Goal: Information Seeking & Learning: Check status

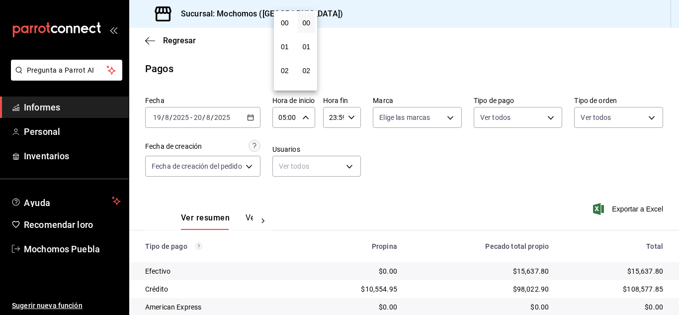
scroll to position [119, 0]
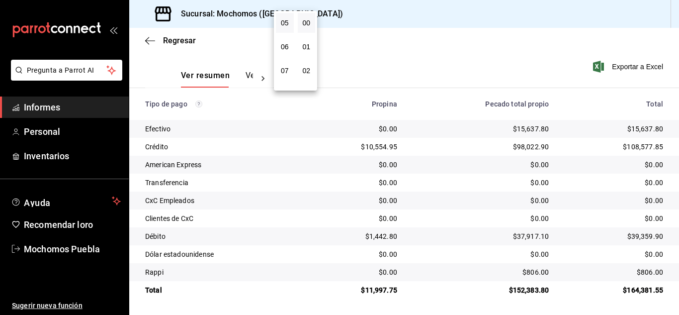
click at [150, 37] on div at bounding box center [339, 157] width 679 height 315
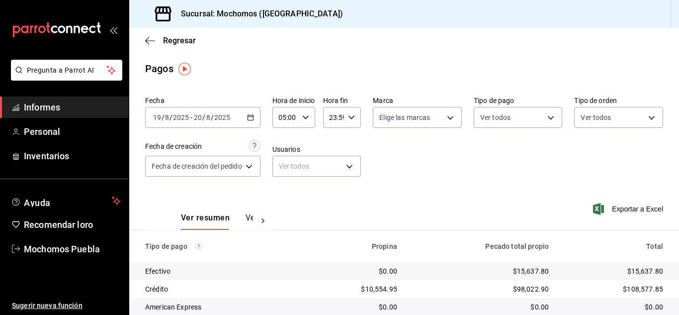
click at [420, 158] on div "Fecha 2025-08-19 19 / 8 / 2025 - 2025-08-20 20 / 8 / 2025 Hora de inicio 05:00 …" at bounding box center [404, 140] width 518 height 96
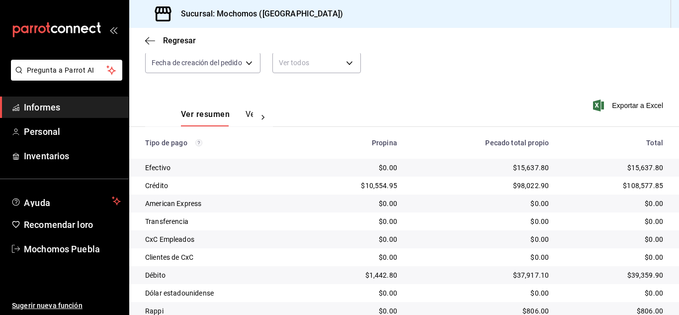
scroll to position [43, 0]
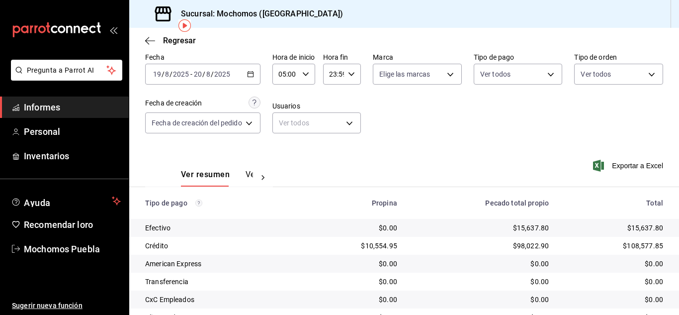
click at [147, 34] on div "Regresar" at bounding box center [404, 40] width 550 height 25
click at [148, 39] on icon "button" at bounding box center [150, 40] width 10 height 9
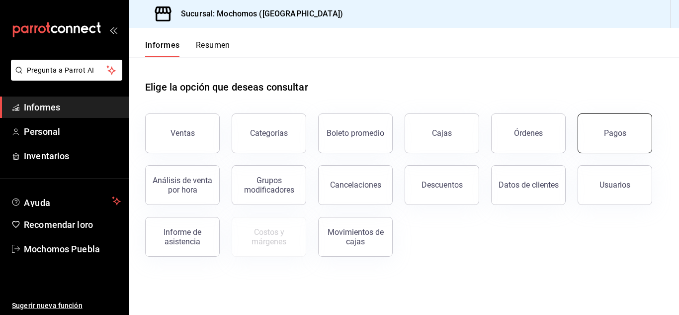
click at [612, 134] on font "Pagos" at bounding box center [615, 132] width 22 height 9
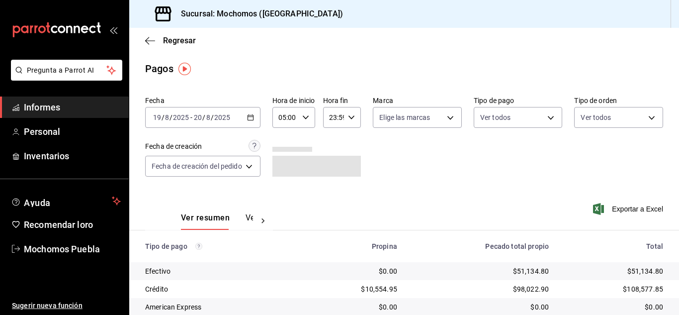
click at [252, 116] on icon "button" at bounding box center [250, 117] width 7 height 7
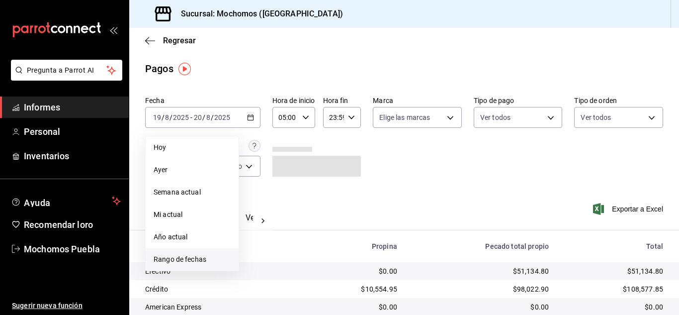
click at [181, 256] on font "Rango de fechas" at bounding box center [180, 259] width 53 height 8
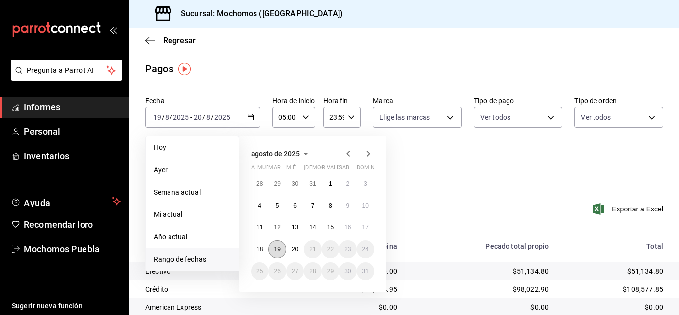
click at [280, 246] on font "19" at bounding box center [277, 249] width 6 height 7
click at [293, 248] on font "20" at bounding box center [295, 249] width 6 height 7
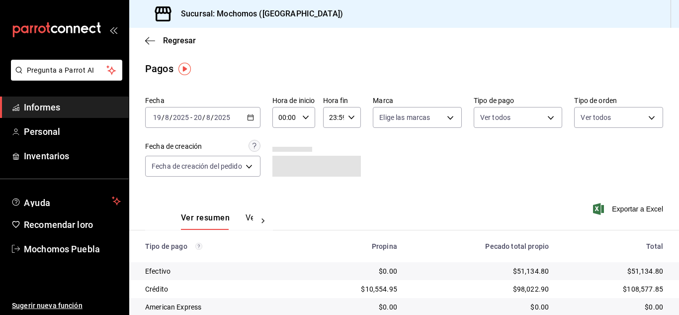
click at [419, 215] on div "Ver resumen Ver pagos Exportar a Excel" at bounding box center [404, 214] width 550 height 53
click at [306, 116] on \(Stroke\) "button" at bounding box center [305, 116] width 6 height 3
click at [284, 165] on font "05" at bounding box center [285, 163] width 8 height 8
type input "05:00"
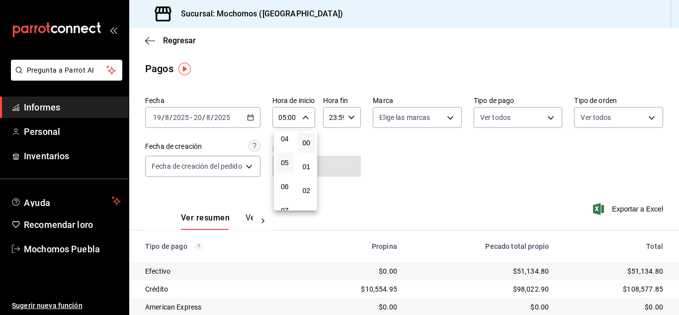
click at [387, 175] on div at bounding box center [339, 157] width 679 height 315
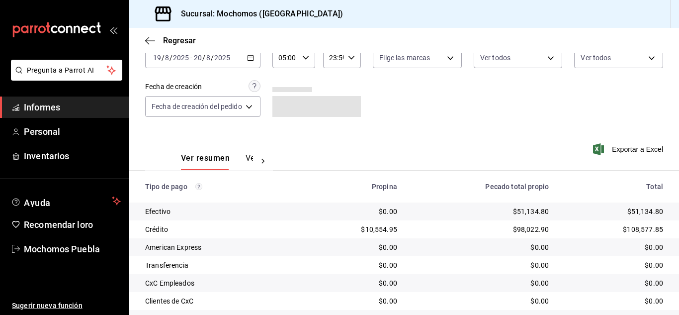
scroll to position [143, 0]
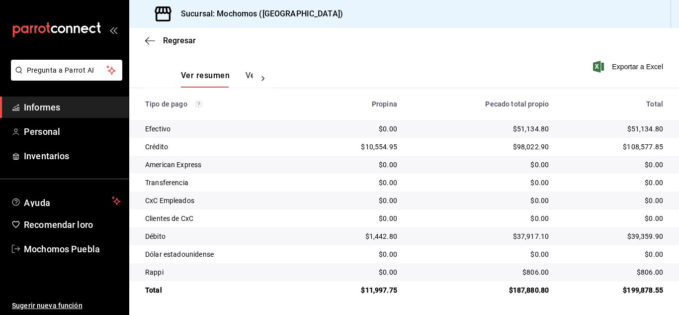
click at [436, 291] on div "$187,880.80" at bounding box center [481, 290] width 136 height 10
click at [425, 251] on div "$0.00" at bounding box center [481, 254] width 136 height 10
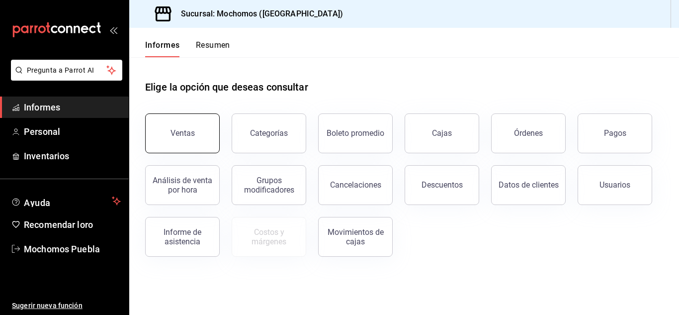
click at [181, 128] on button "Ventas" at bounding box center [182, 133] width 75 height 40
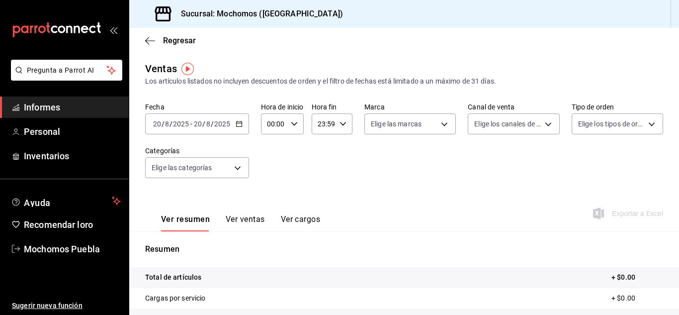
click at [240, 124] on icon "button" at bounding box center [239, 123] width 7 height 7
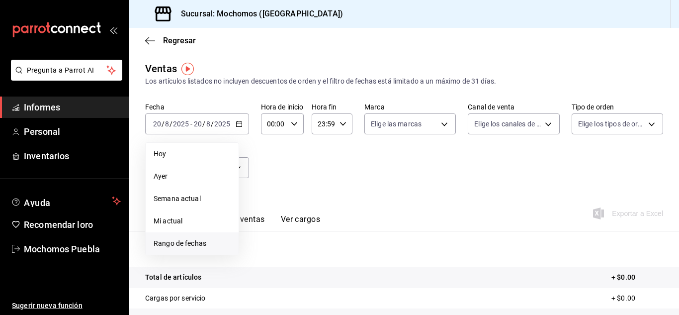
click at [188, 242] on font "Rango de fechas" at bounding box center [180, 243] width 53 height 8
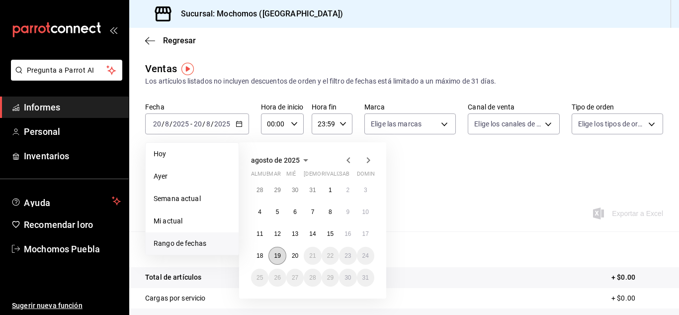
click at [275, 257] on font "19" at bounding box center [277, 255] width 6 height 7
click at [292, 257] on font "20" at bounding box center [295, 255] width 6 height 7
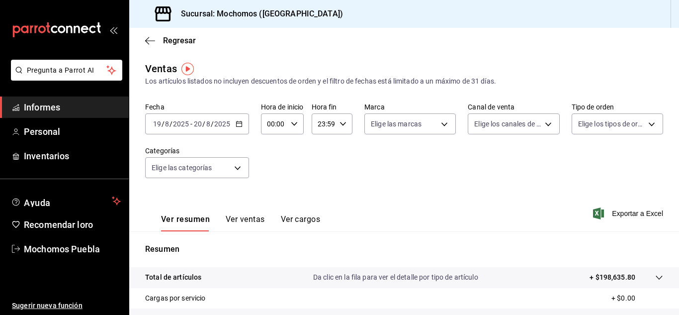
click at [293, 126] on icon "button" at bounding box center [294, 123] width 7 height 7
click at [269, 196] on font "04" at bounding box center [271, 195] width 8 height 8
type input "04:00"
click at [341, 178] on div at bounding box center [339, 157] width 679 height 315
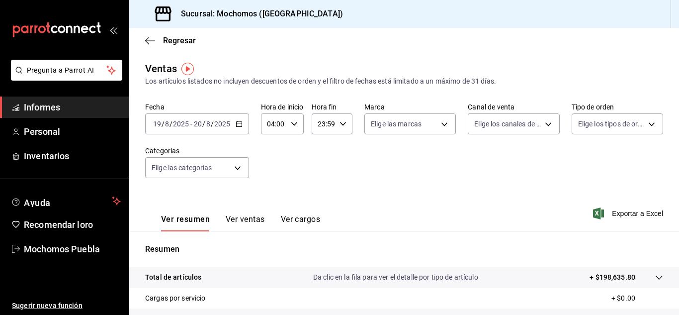
click at [340, 125] on \(Stroke\) "button" at bounding box center [343, 123] width 6 height 3
click at [320, 147] on font "02" at bounding box center [321, 147] width 8 height 8
click at [340, 150] on font "00" at bounding box center [341, 149] width 8 height 8
type input "02:00"
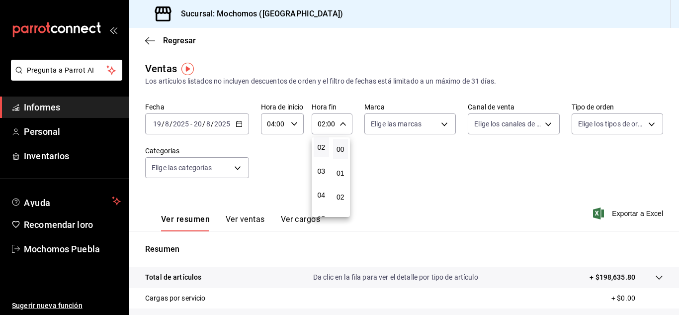
click at [363, 150] on div at bounding box center [339, 157] width 679 height 315
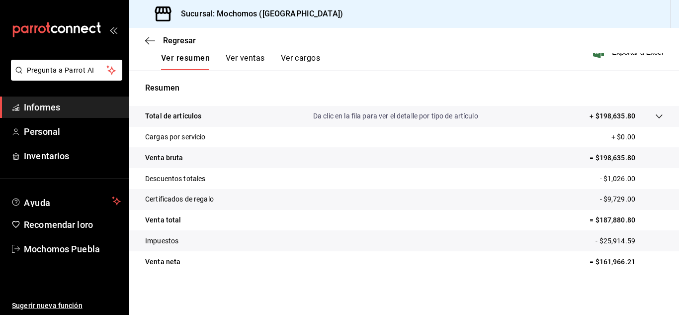
scroll to position [162, 0]
click at [357, 114] on font "Da clic en la fila para ver el detalle por tipo de artículo" at bounding box center [395, 115] width 165 height 8
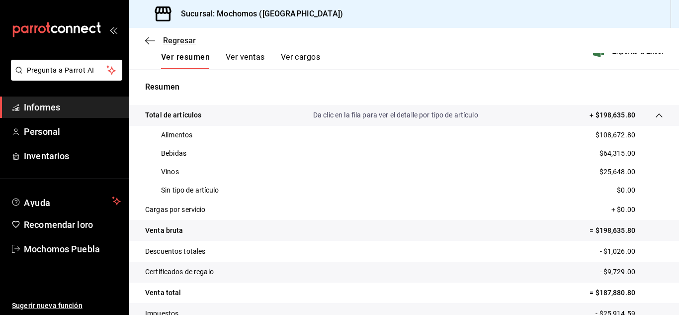
click at [149, 40] on icon "button" at bounding box center [150, 40] width 10 height 9
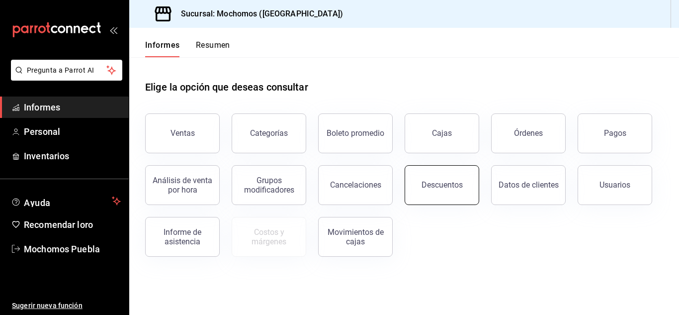
click at [434, 190] on button "Descuentos" at bounding box center [442, 185] width 75 height 40
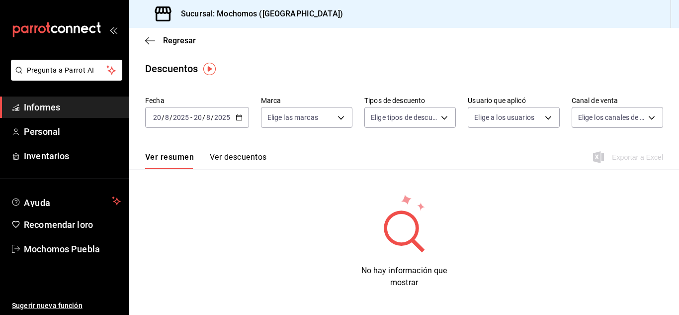
click at [238, 119] on icon "button" at bounding box center [239, 117] width 7 height 7
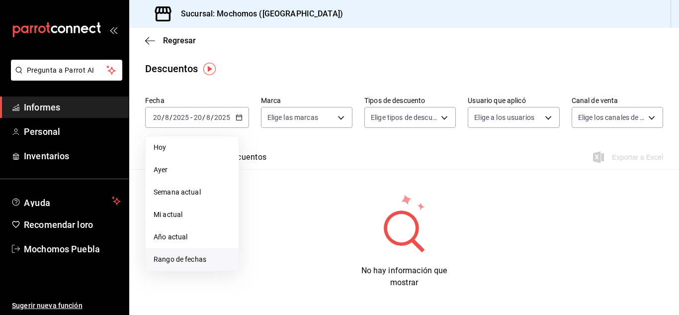
click at [192, 259] on font "Rango de fechas" at bounding box center [180, 259] width 53 height 8
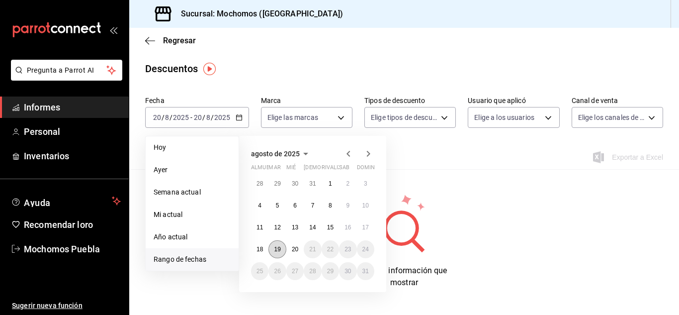
click at [277, 251] on font "19" at bounding box center [277, 249] width 6 height 7
click at [292, 248] on font "20" at bounding box center [295, 249] width 6 height 7
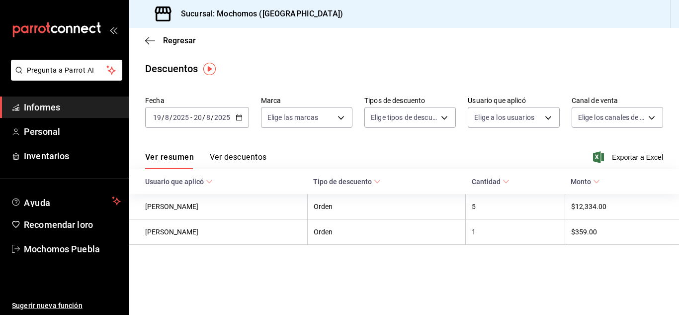
click at [225, 156] on font "Ver descuentos" at bounding box center [238, 156] width 57 height 9
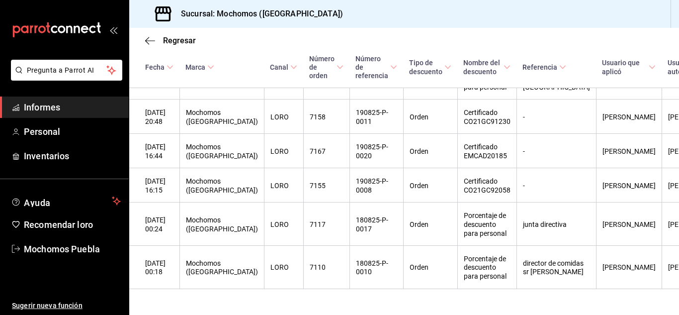
scroll to position [179, 0]
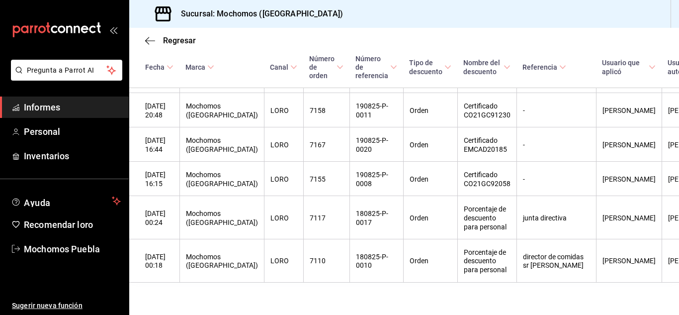
click at [675, 308] on div "Regresar Descuentos Fecha [DATE] [DATE] - [DATE] [DATE] Marca Elige las marcas …" at bounding box center [404, 171] width 550 height 287
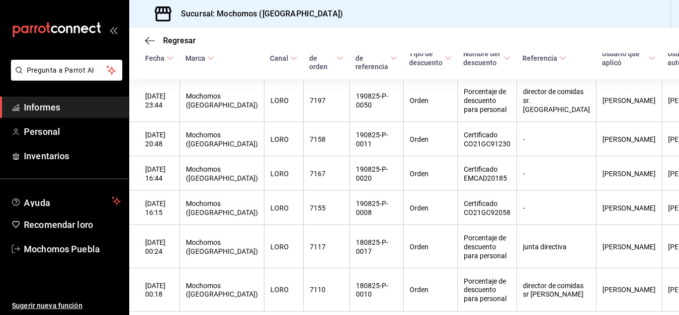
scroll to position [124, 0]
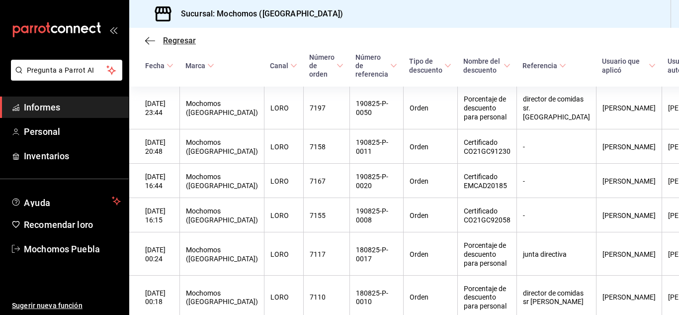
click at [148, 40] on icon "button" at bounding box center [150, 40] width 10 height 9
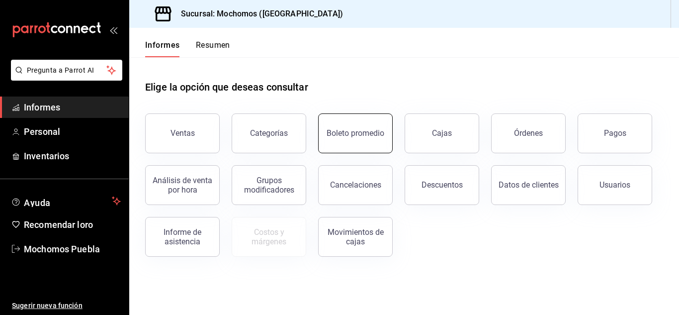
click at [363, 140] on button "Boleto promedio" at bounding box center [355, 133] width 75 height 40
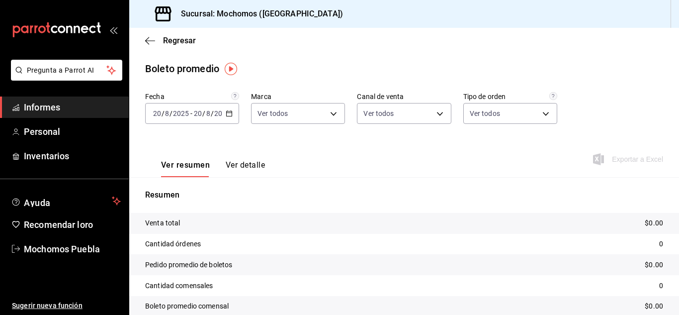
click at [229, 115] on icon "button" at bounding box center [229, 113] width 7 height 7
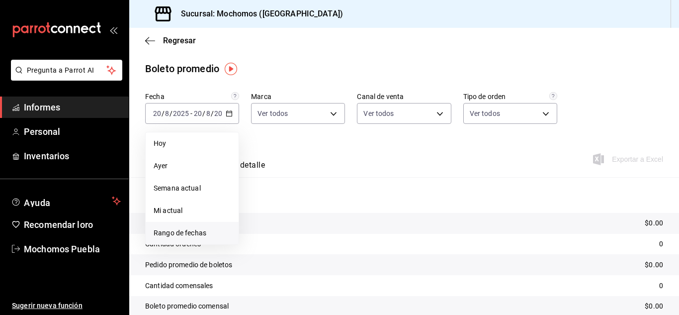
click at [196, 232] on font "Rango de fechas" at bounding box center [180, 233] width 53 height 8
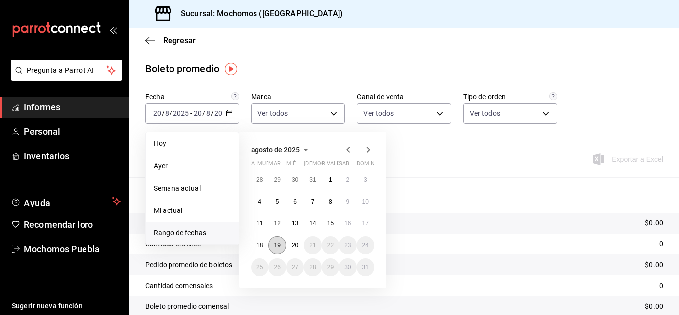
click at [276, 247] on font "19" at bounding box center [277, 245] width 6 height 7
click at [291, 246] on button "20" at bounding box center [294, 245] width 17 height 18
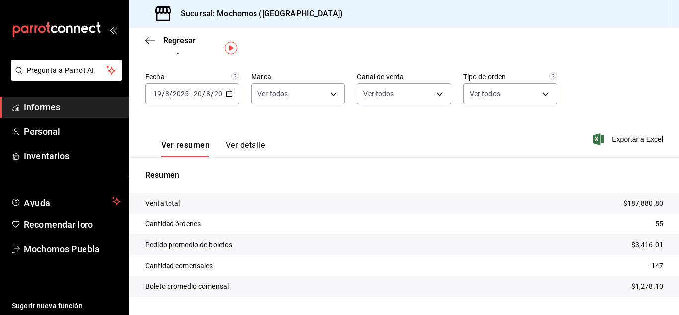
scroll to position [40, 0]
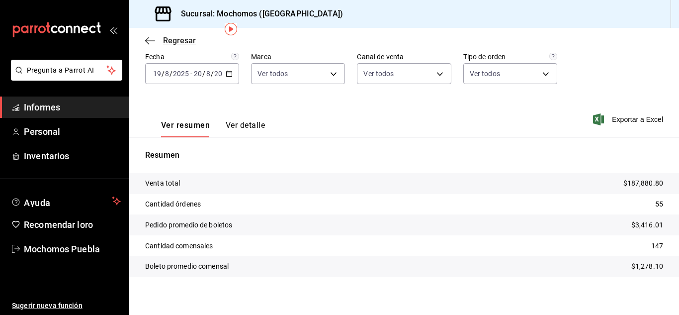
click at [148, 40] on icon "button" at bounding box center [150, 40] width 10 height 0
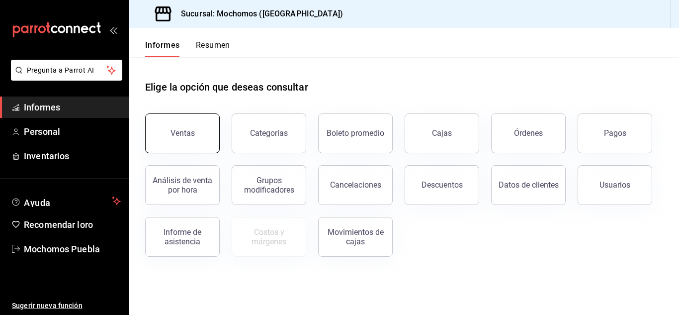
click at [188, 139] on button "Ventas" at bounding box center [182, 133] width 75 height 40
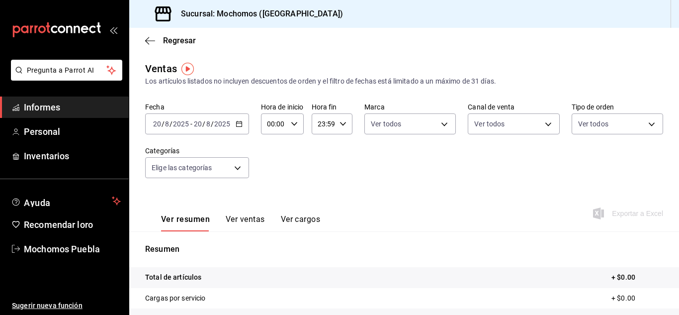
click at [238, 123] on icon "button" at bounding box center [239, 123] width 7 height 7
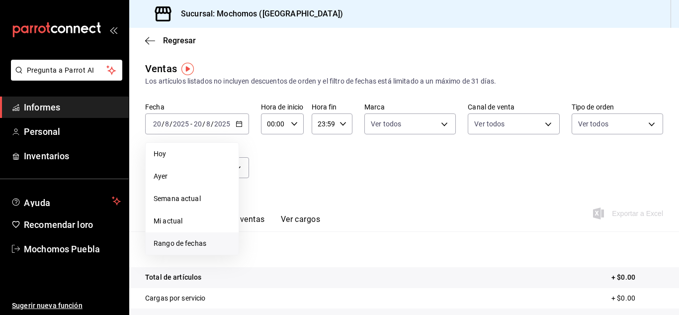
click at [196, 243] on font "Rango de fechas" at bounding box center [180, 243] width 53 height 8
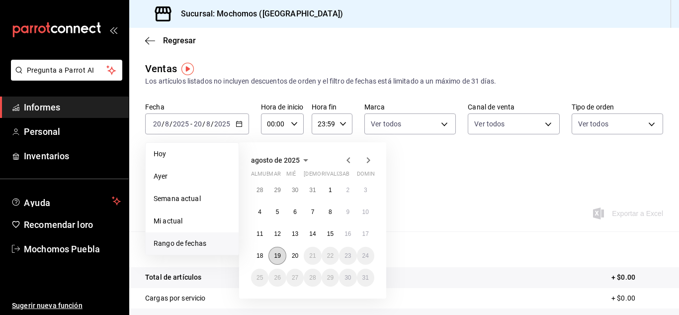
click at [275, 259] on button "19" at bounding box center [276, 256] width 17 height 18
click at [294, 254] on font "20" at bounding box center [295, 255] width 6 height 7
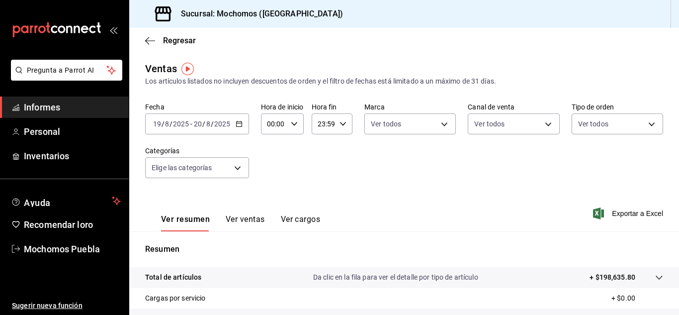
click at [293, 125] on icon "button" at bounding box center [294, 123] width 7 height 7
click at [271, 195] on font "04" at bounding box center [271, 195] width 8 height 8
type input "04:00"
click at [342, 187] on div at bounding box center [339, 157] width 679 height 315
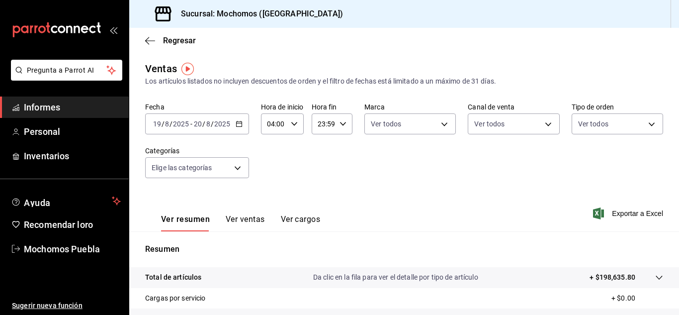
click at [340, 124] on icon "button" at bounding box center [343, 123] width 7 height 7
click at [323, 196] on font "02" at bounding box center [321, 197] width 8 height 8
click at [344, 147] on font "00" at bounding box center [341, 149] width 8 height 8
type input "02:00"
click at [372, 157] on div at bounding box center [339, 157] width 679 height 315
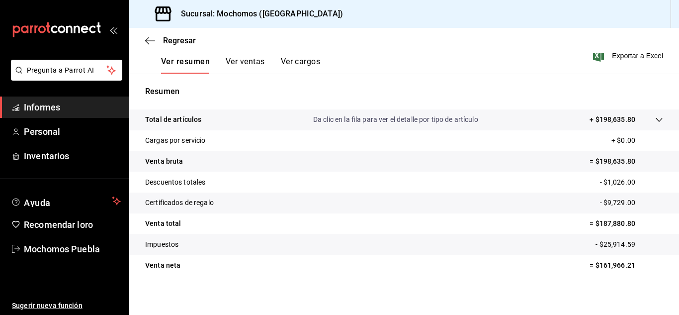
scroll to position [162, 0]
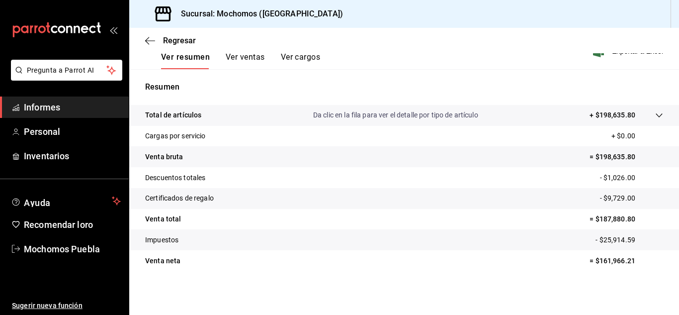
click at [250, 57] on font "Ver ventas" at bounding box center [245, 56] width 39 height 9
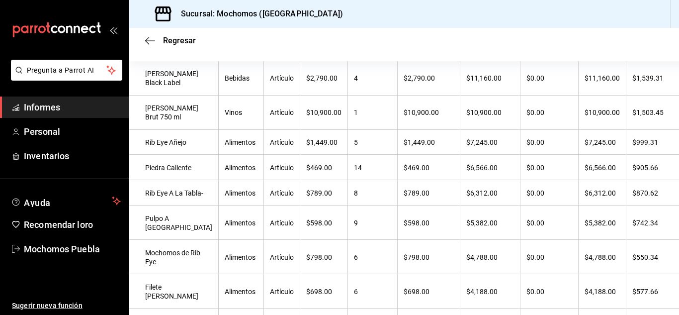
scroll to position [222, 0]
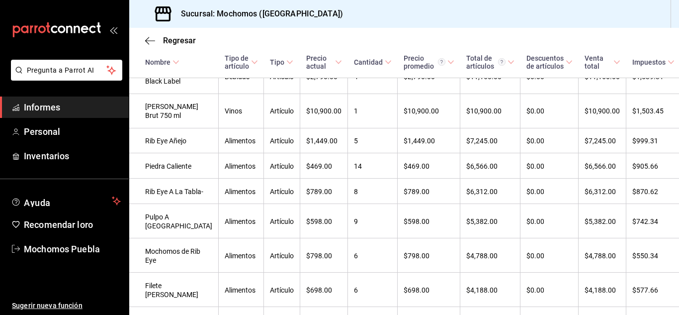
click at [675, 310] on div "Regresar Ventas Los artículos listados no incluyen descuentos de orden y el fil…" at bounding box center [404, 171] width 550 height 287
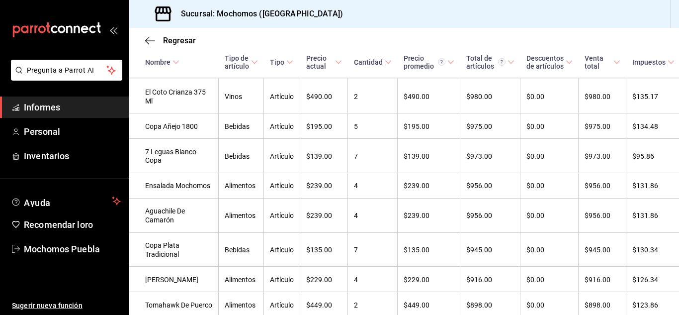
scroll to position [1760, 0]
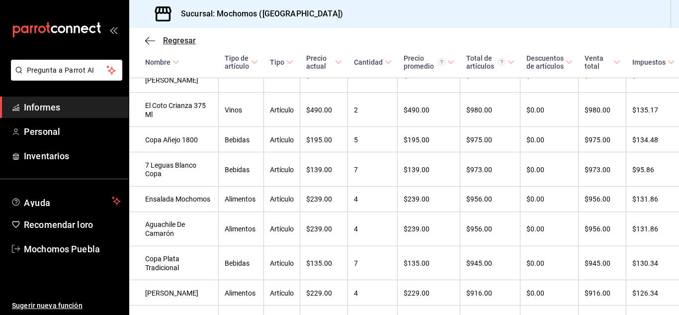
click at [145, 41] on icon "button" at bounding box center [150, 40] width 10 height 9
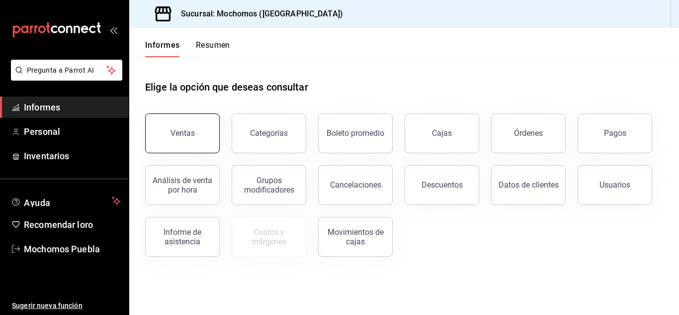
click at [187, 129] on font "Ventas" at bounding box center [183, 132] width 24 height 9
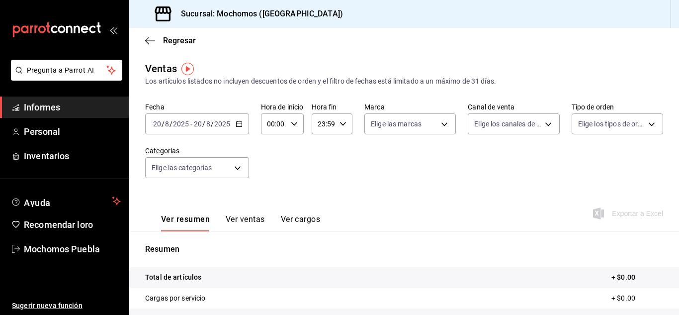
click at [240, 123] on \(Stroke\) "button" at bounding box center [238, 123] width 5 height 0
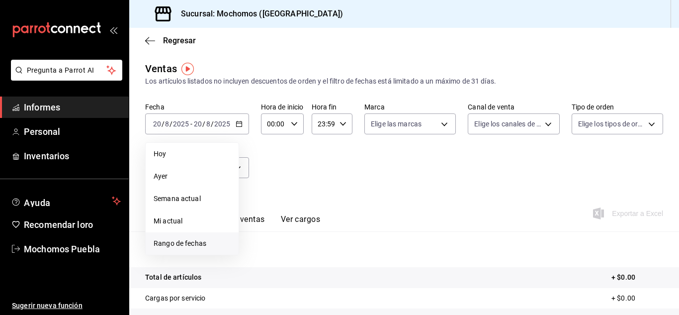
click at [198, 243] on font "Rango de fechas" at bounding box center [180, 243] width 53 height 8
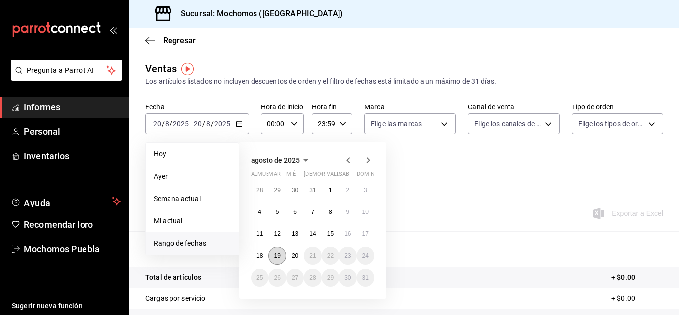
click at [274, 252] on button "19" at bounding box center [276, 256] width 17 height 18
click at [293, 258] on font "20" at bounding box center [295, 255] width 6 height 7
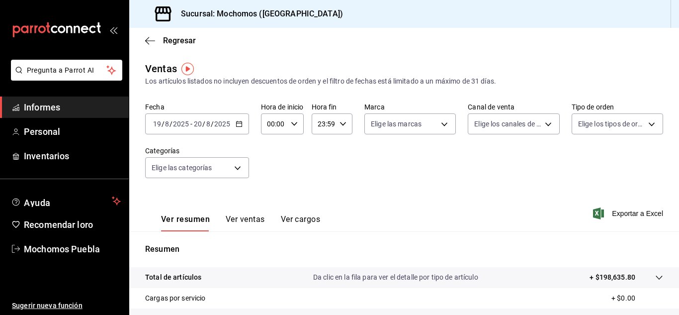
click at [294, 122] on icon "button" at bounding box center [294, 123] width 7 height 7
click at [269, 193] on font "04" at bounding box center [271, 195] width 8 height 8
type input "04:00"
click at [341, 175] on div at bounding box center [339, 157] width 679 height 315
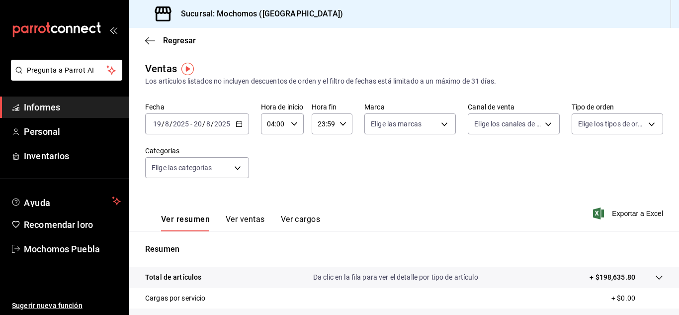
click at [340, 122] on icon "button" at bounding box center [343, 123] width 7 height 7
click at [323, 196] on font "02" at bounding box center [321, 197] width 8 height 8
click at [340, 148] on font "00" at bounding box center [341, 149] width 8 height 8
type input "02:00"
click at [675, 309] on div at bounding box center [339, 157] width 679 height 315
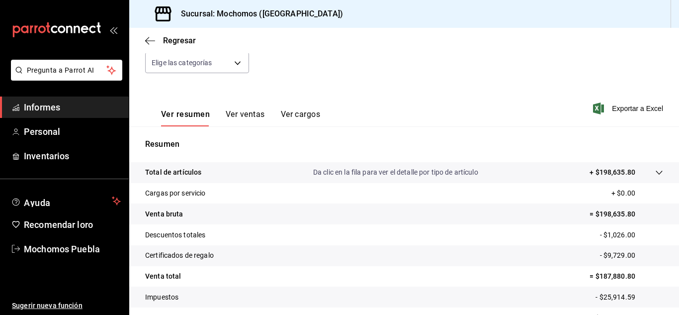
scroll to position [119, 0]
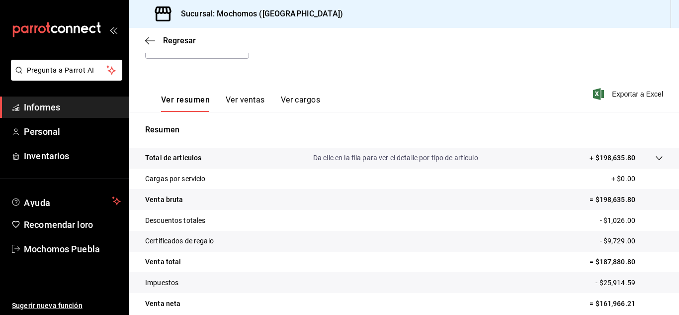
click at [365, 159] on font "Da clic en la fila para ver el detalle por tipo de artículo" at bounding box center [395, 158] width 165 height 8
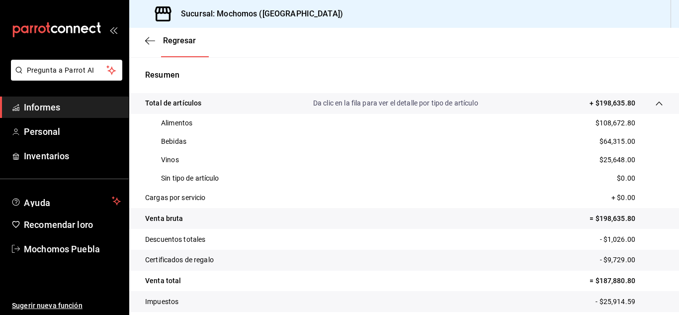
scroll to position [156, 0]
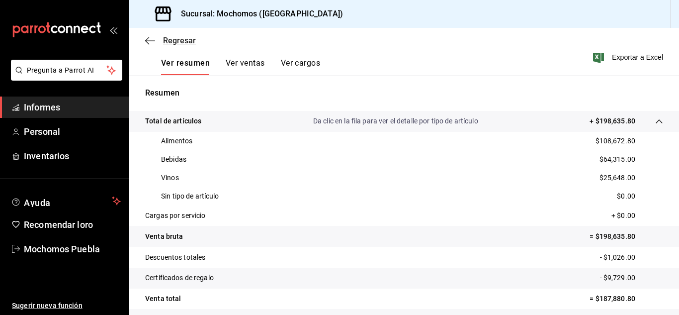
click at [152, 39] on icon "button" at bounding box center [150, 40] width 10 height 9
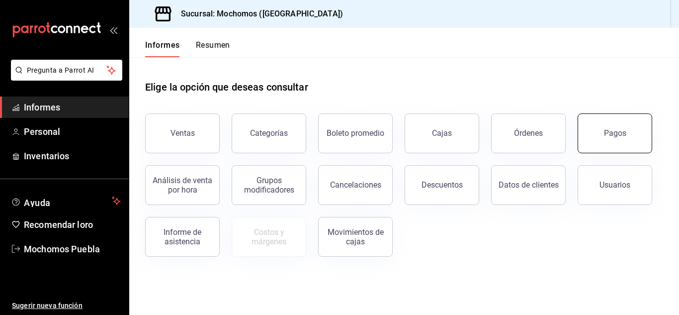
click at [589, 137] on button "Pagos" at bounding box center [615, 133] width 75 height 40
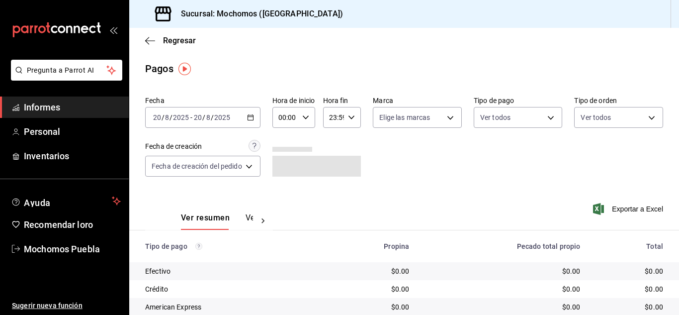
click at [254, 119] on icon "button" at bounding box center [250, 117] width 7 height 7
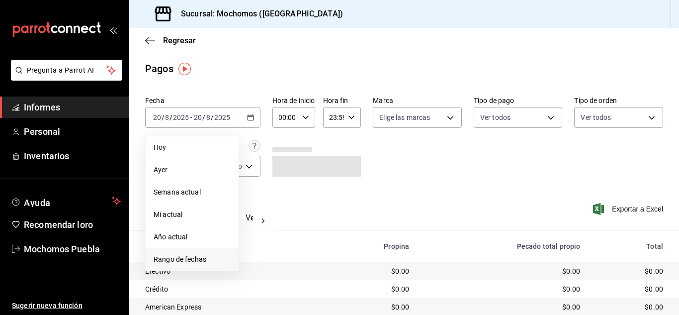
click at [185, 258] on font "Rango de fechas" at bounding box center [180, 259] width 53 height 8
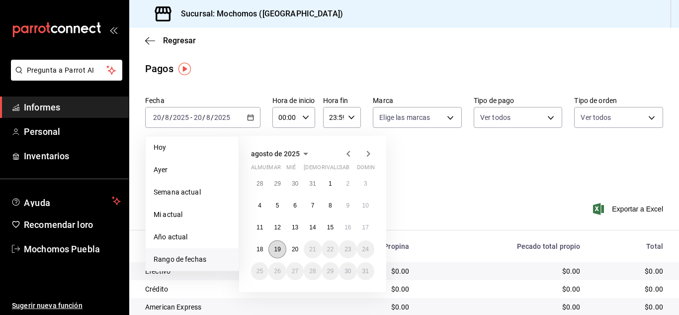
click at [277, 248] on font "19" at bounding box center [277, 249] width 6 height 7
click at [293, 248] on font "20" at bounding box center [295, 249] width 6 height 7
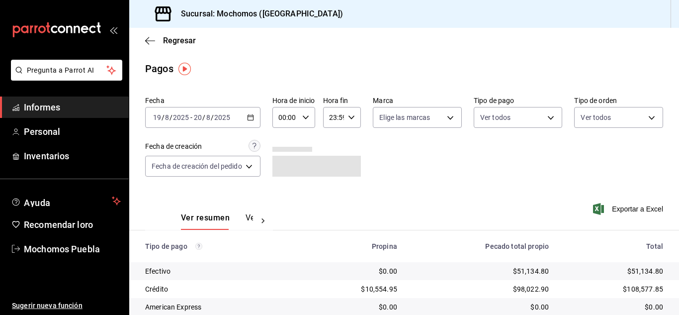
click at [308, 117] on icon "button" at bounding box center [305, 117] width 7 height 7
click at [286, 137] on font "04" at bounding box center [285, 139] width 8 height 8
type input "04:00"
click at [336, 134] on div at bounding box center [339, 157] width 679 height 315
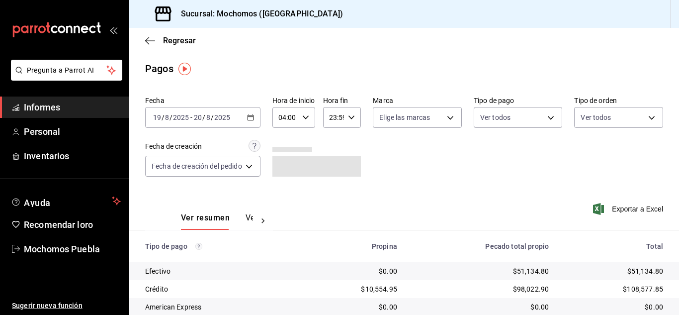
click at [352, 117] on icon "button" at bounding box center [351, 117] width 7 height 7
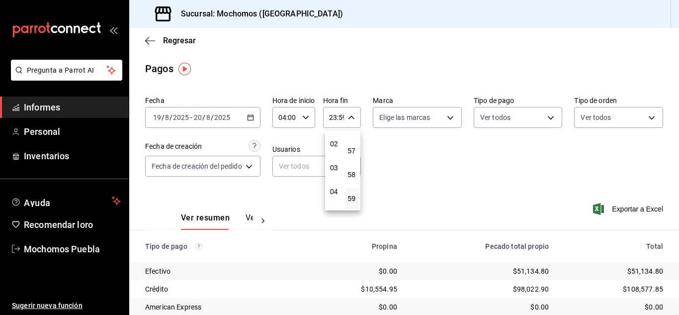
scroll to position [46, 0]
click at [331, 146] on font "02" at bounding box center [334, 145] width 8 height 8
click at [352, 142] on font "00" at bounding box center [351, 143] width 8 height 8
type input "02:00"
click at [395, 148] on div at bounding box center [339, 157] width 679 height 315
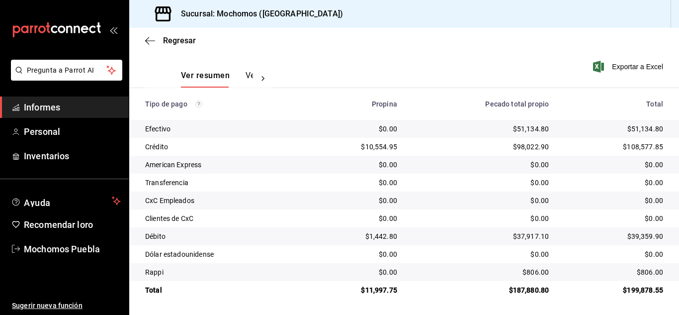
scroll to position [143, 0]
click at [148, 41] on icon "button" at bounding box center [150, 40] width 10 height 9
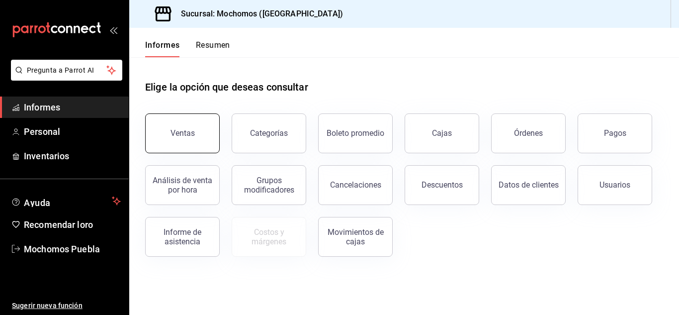
click at [201, 127] on button "Ventas" at bounding box center [182, 133] width 75 height 40
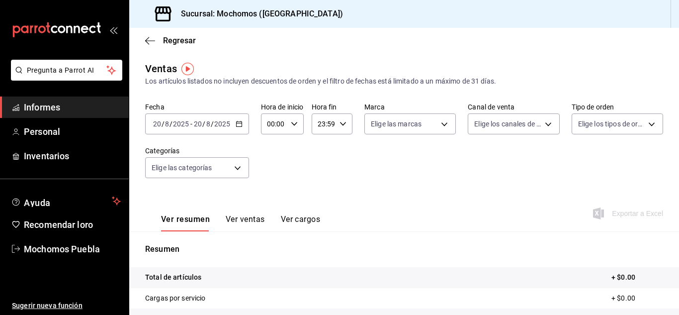
click at [238, 123] on \(Stroke\) "button" at bounding box center [238, 123] width 5 height 0
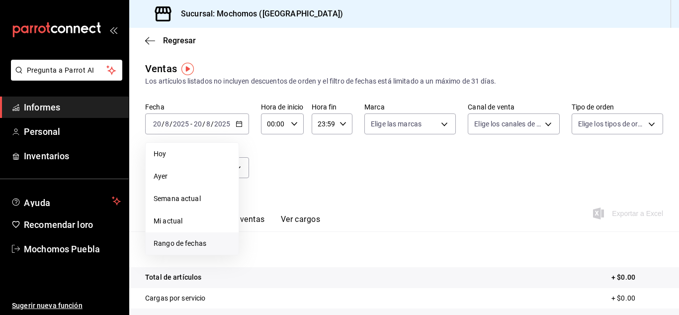
click at [196, 242] on font "Rango de fechas" at bounding box center [180, 243] width 53 height 8
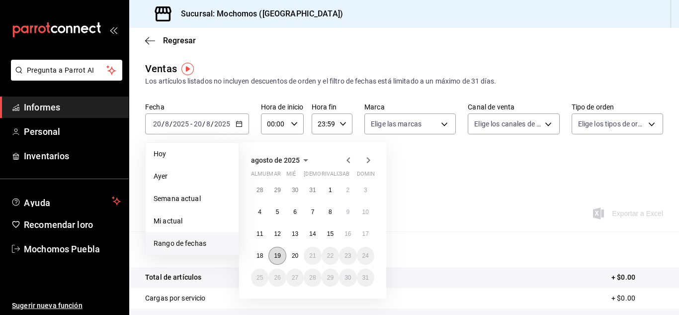
click at [278, 256] on font "19" at bounding box center [277, 255] width 6 height 7
click at [293, 257] on font "20" at bounding box center [295, 255] width 6 height 7
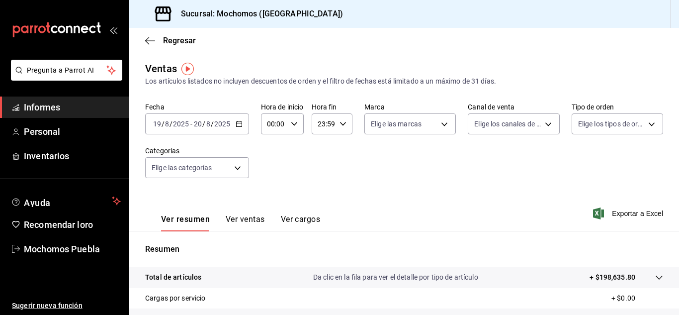
click at [292, 123] on icon "button" at bounding box center [294, 123] width 7 height 7
click at [270, 145] on font "04" at bounding box center [271, 145] width 8 height 8
type input "04:00"
click at [349, 160] on div at bounding box center [339, 157] width 679 height 315
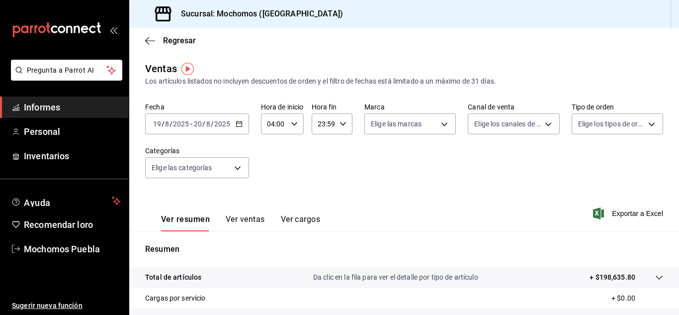
click at [341, 122] on icon "button" at bounding box center [343, 123] width 7 height 7
click at [320, 150] on font "02" at bounding box center [321, 151] width 8 height 8
click at [342, 149] on font "00" at bounding box center [341, 149] width 8 height 8
type input "02:00"
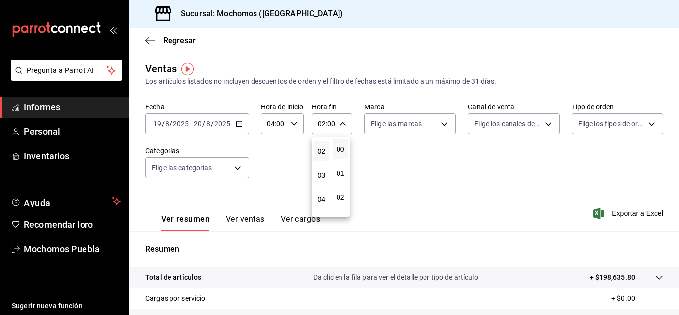
click at [391, 152] on div at bounding box center [339, 157] width 679 height 315
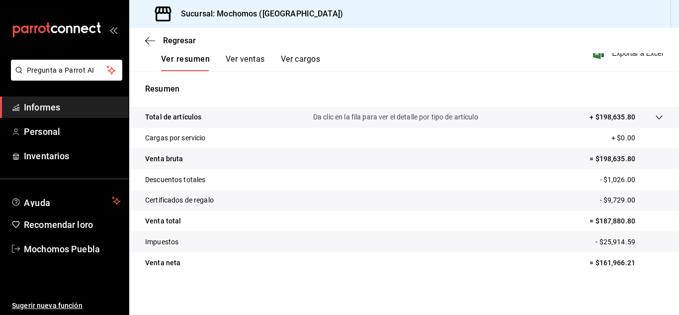
scroll to position [162, 0]
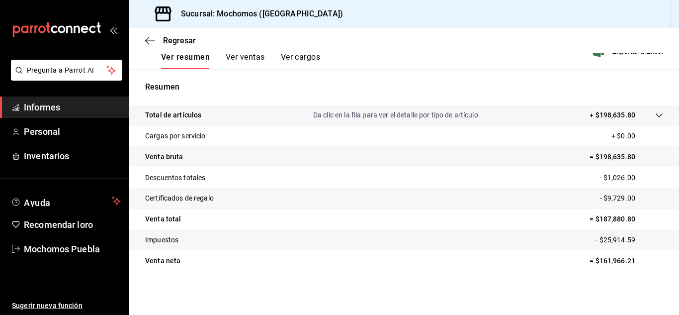
click at [243, 58] on font "Ver ventas" at bounding box center [245, 56] width 39 height 9
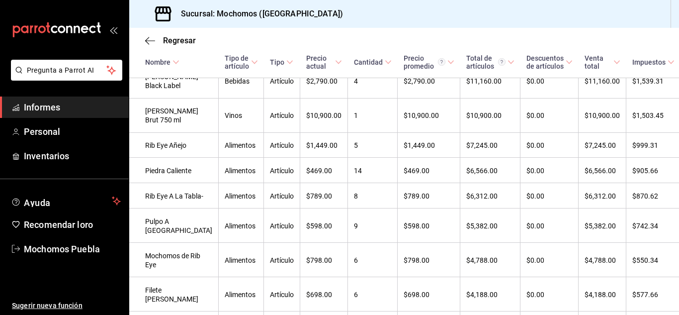
scroll to position [222, 0]
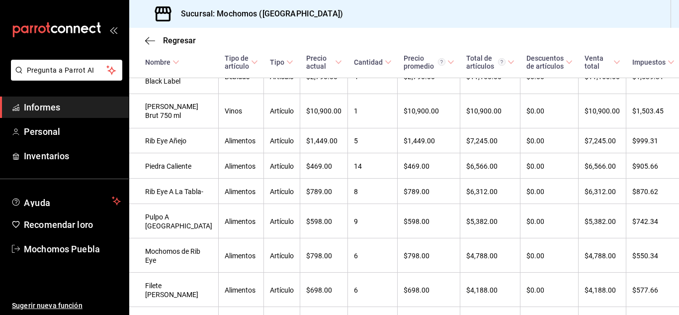
click at [674, 310] on div "Regresar Ventas Los artículos listados no incluyen descuentos de orden y el fil…" at bounding box center [404, 171] width 550 height 287
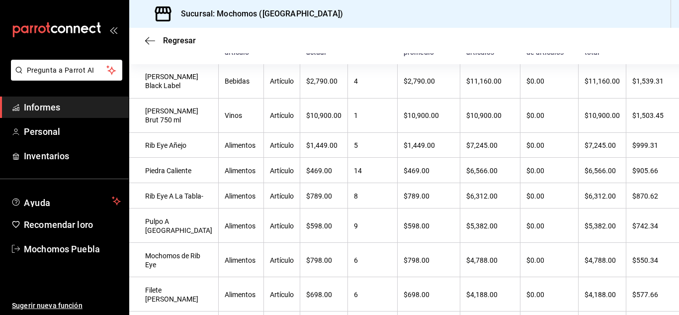
scroll to position [219, 0]
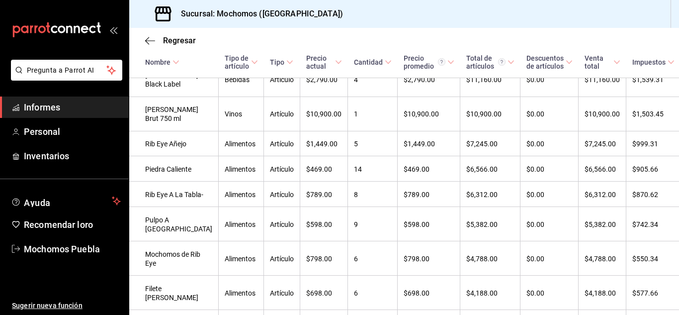
click at [675, 309] on div "Regresar Ventas Los artículos listados no incluyen descuentos de orden y el fil…" at bounding box center [404, 171] width 550 height 287
click at [676, 312] on div "Regresar Ventas Los artículos listados no incluyen descuentos de orden y el fil…" at bounding box center [404, 171] width 550 height 287
click at [675, 312] on div "Regresar Ventas Los artículos listados no incluyen descuentos de orden y el fil…" at bounding box center [404, 171] width 550 height 287
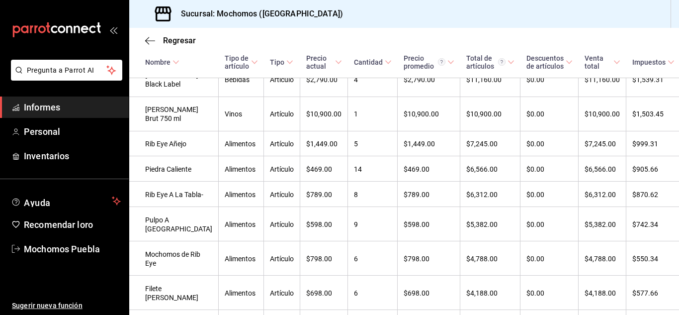
click at [675, 311] on div "Regresar Ventas Los artículos listados no incluyen descuentos de orden y el fil…" at bounding box center [404, 171] width 550 height 287
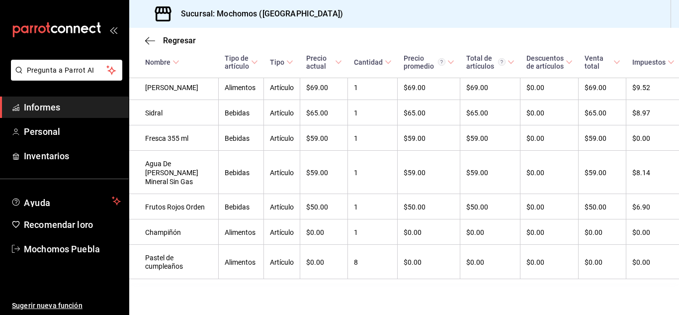
scroll to position [4467, 0]
